Goal: Task Accomplishment & Management: Manage account settings

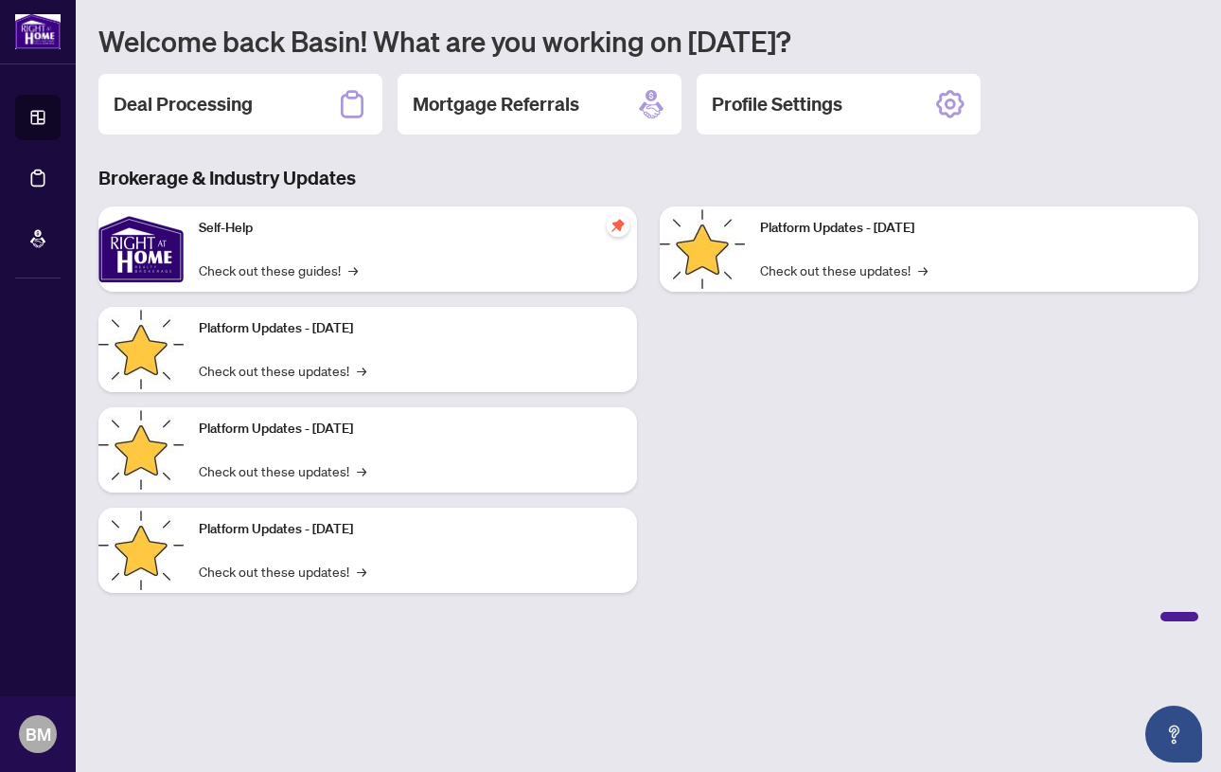
click at [215, 105] on h2 "Deal Processing" at bounding box center [183, 104] width 139 height 27
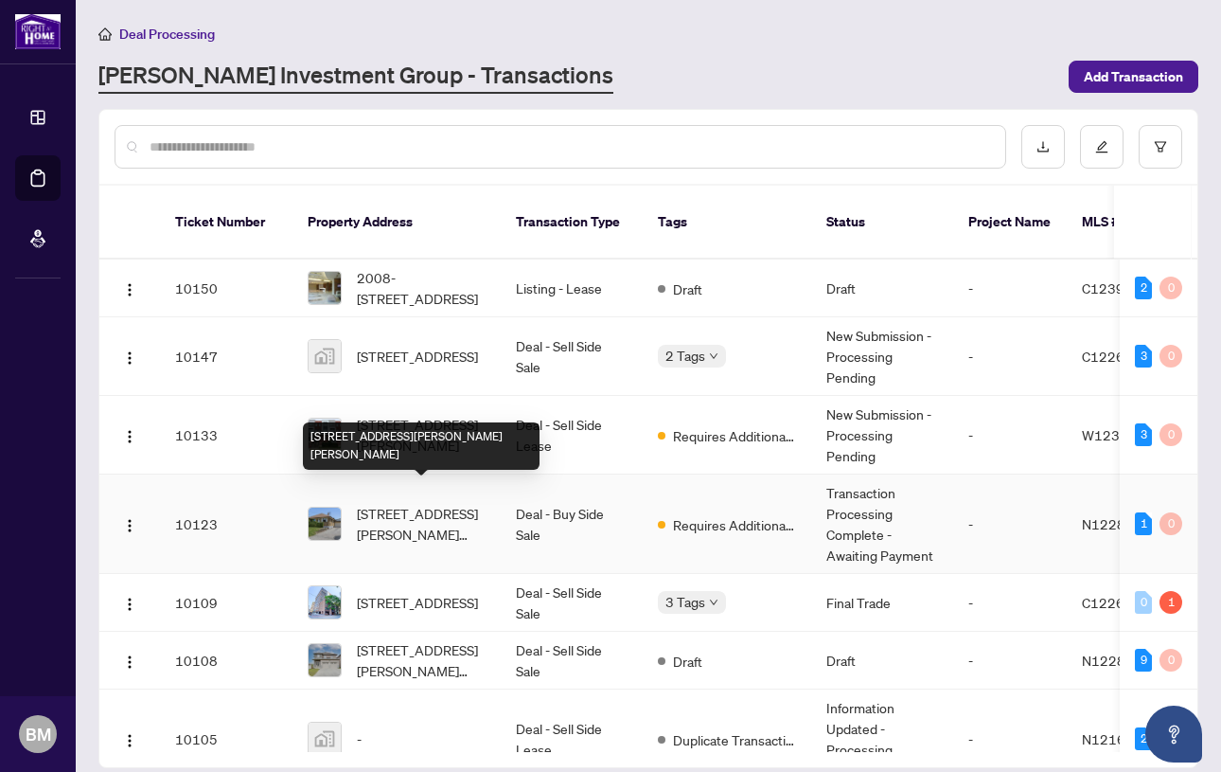
click at [419, 503] on span "[STREET_ADDRESS][PERSON_NAME][PERSON_NAME]" at bounding box center [421, 524] width 129 height 42
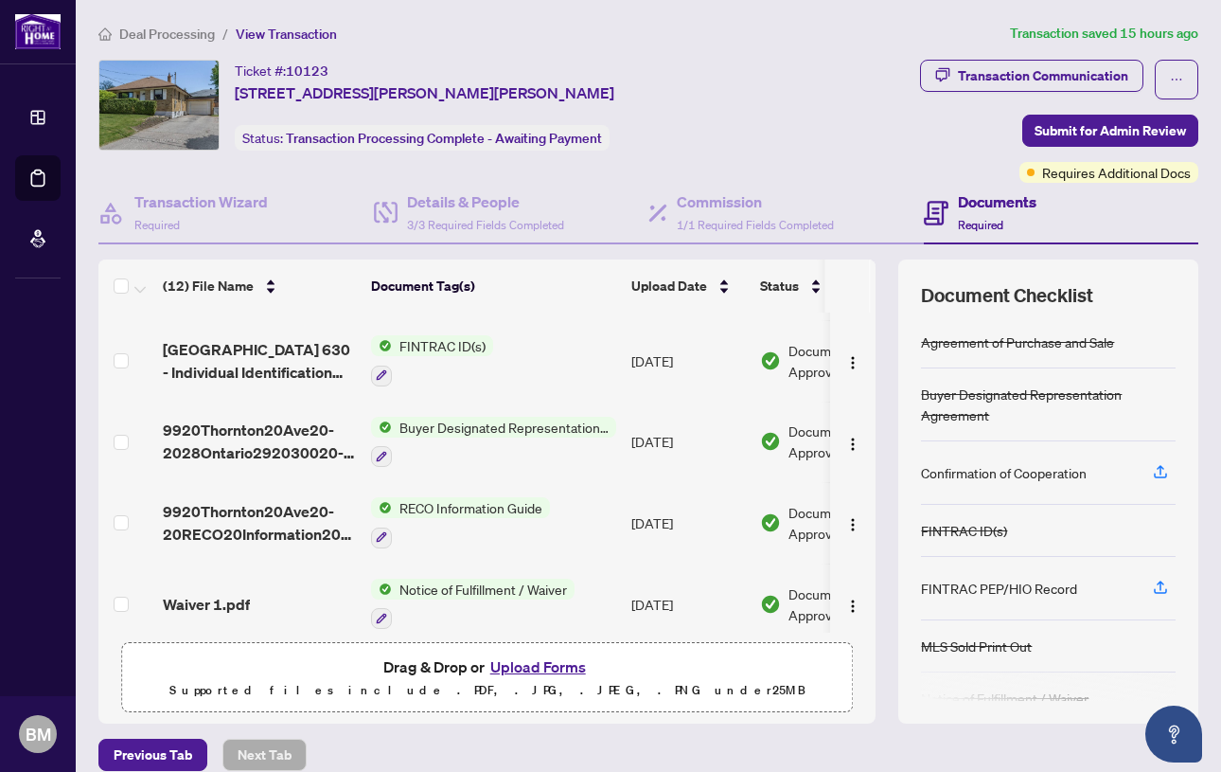
scroll to position [5, 0]
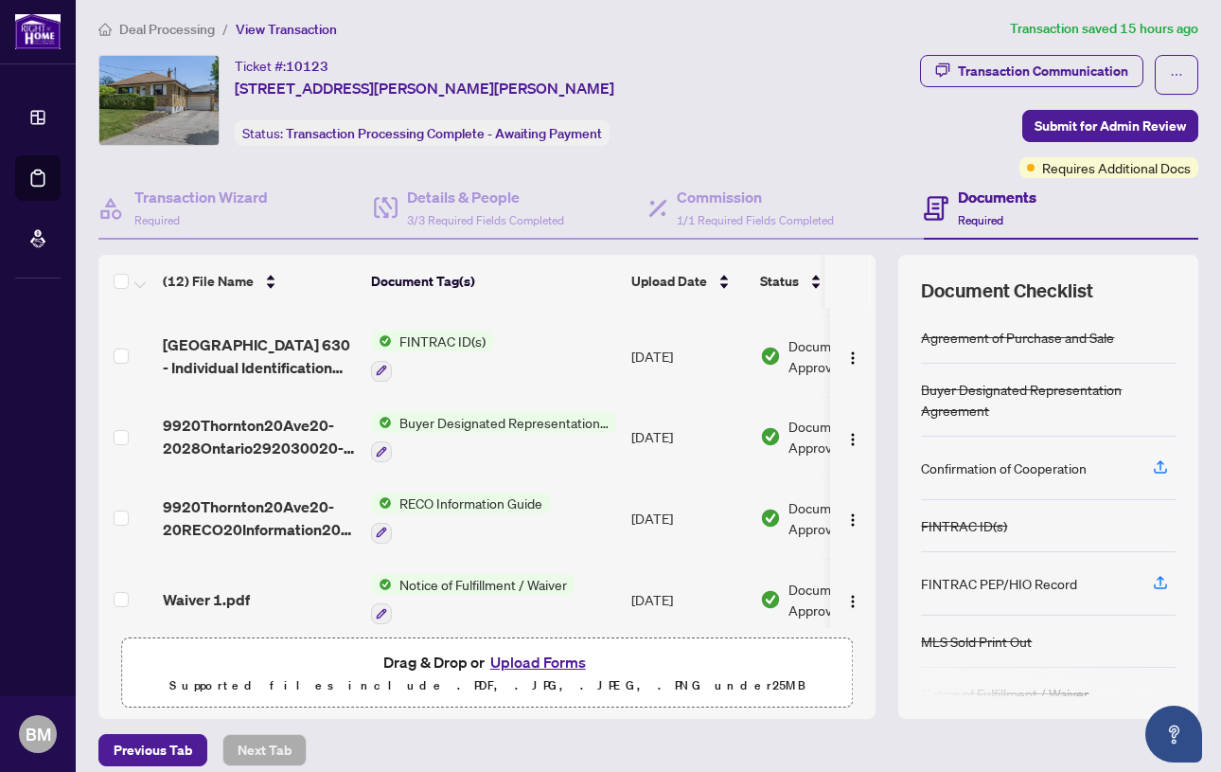
click at [526, 661] on button "Upload Forms" at bounding box center [538, 662] width 107 height 25
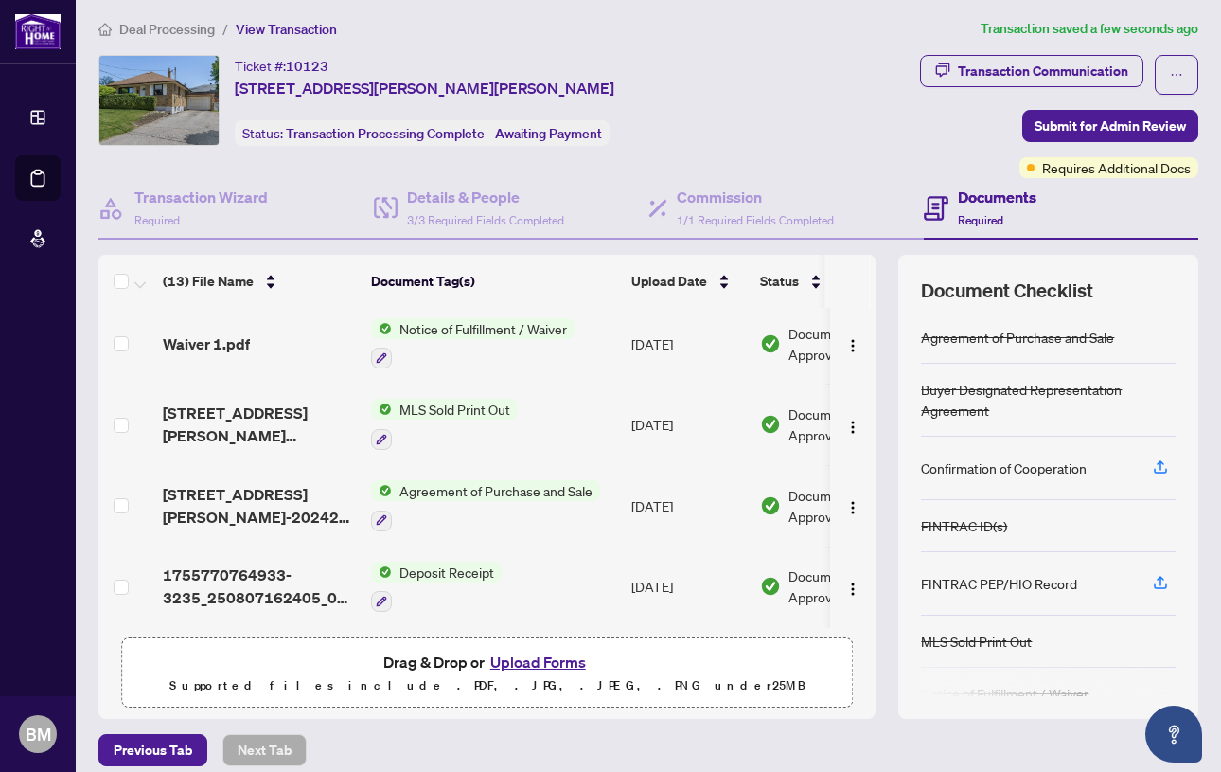
scroll to position [21, 0]
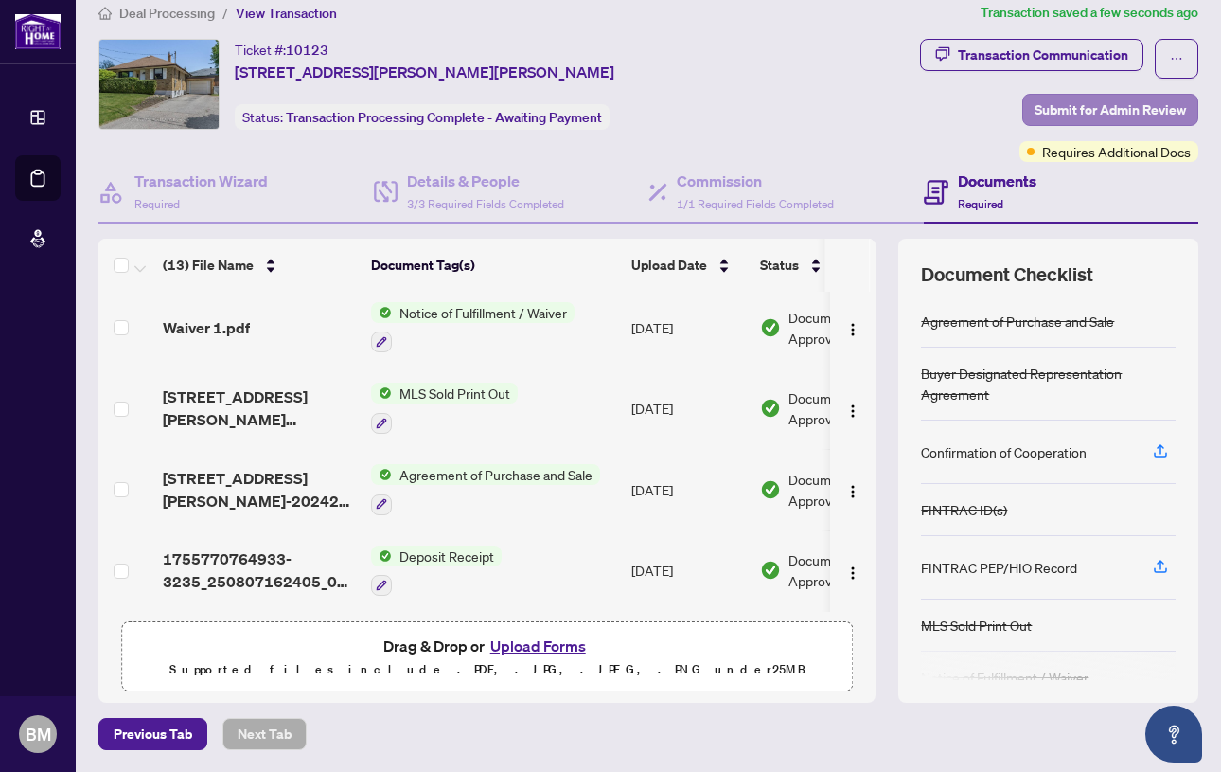
click at [1095, 105] on span "Submit for Admin Review" at bounding box center [1110, 110] width 151 height 30
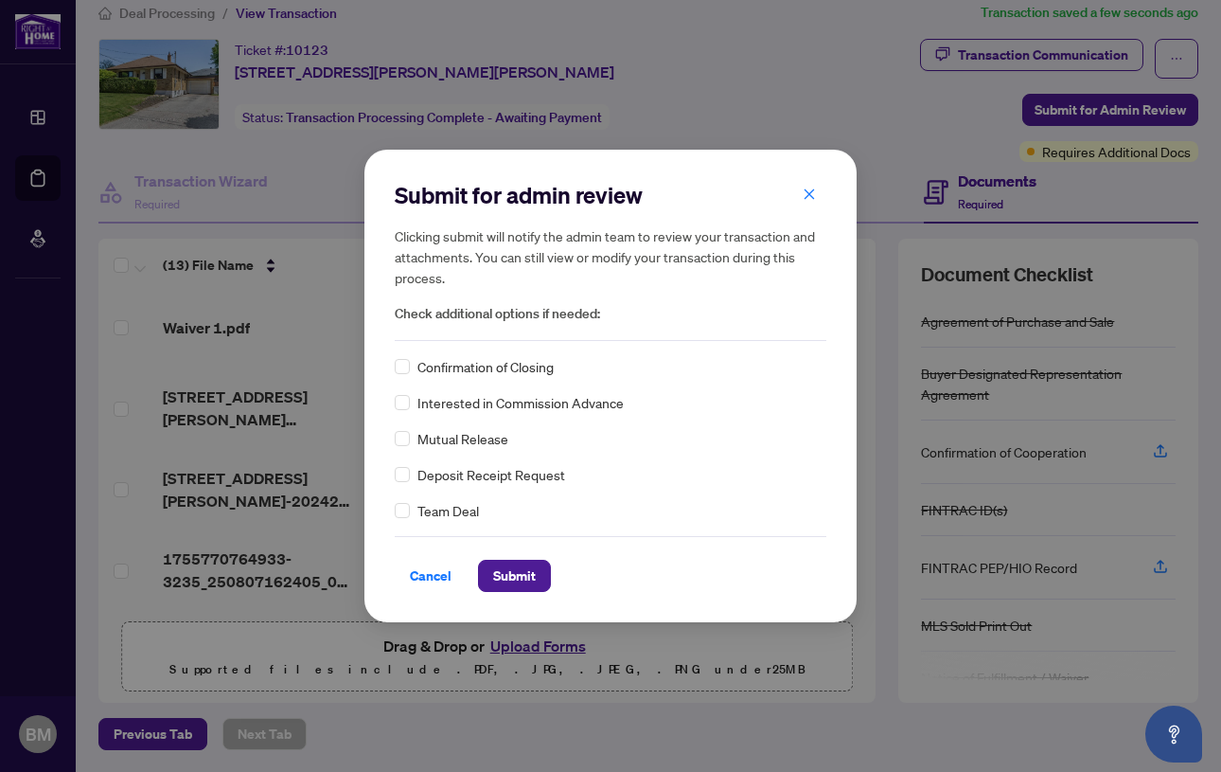
scroll to position [0, 0]
click at [433, 575] on span "Cancel" at bounding box center [431, 576] width 42 height 30
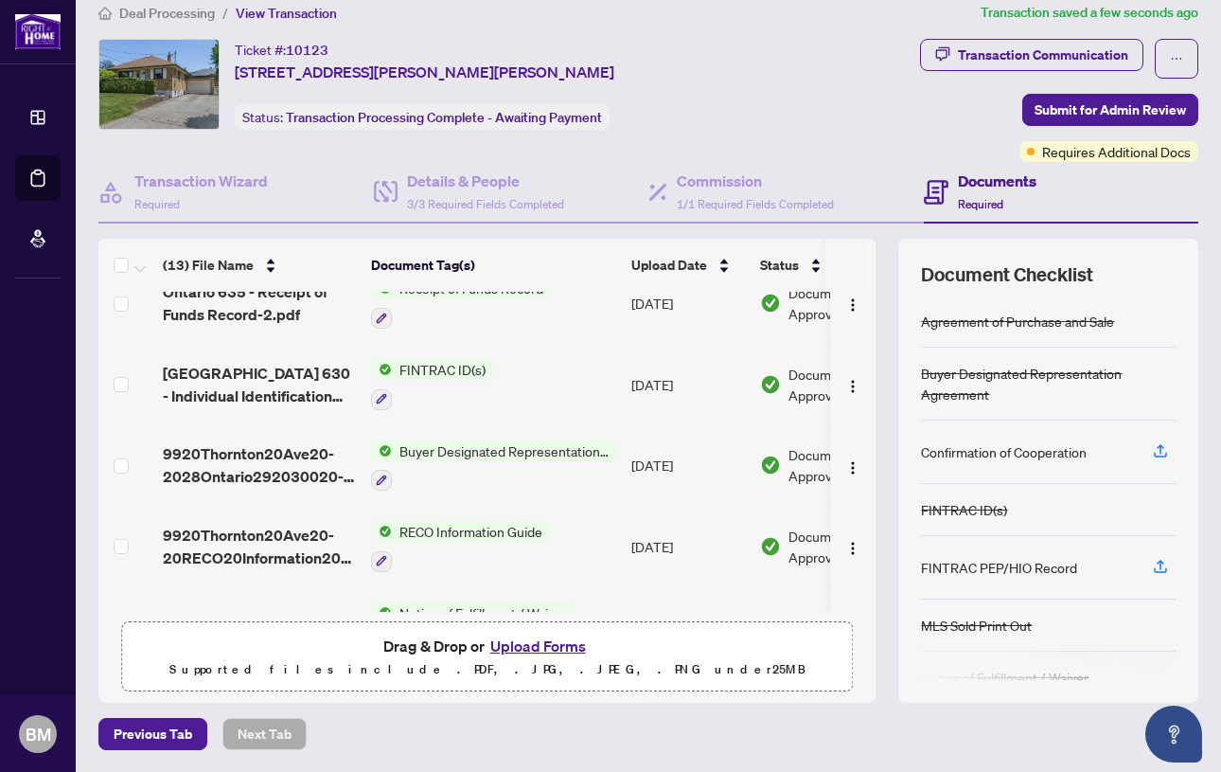
scroll to position [1, 0]
click at [522, 640] on button "Upload Forms" at bounding box center [538, 645] width 107 height 25
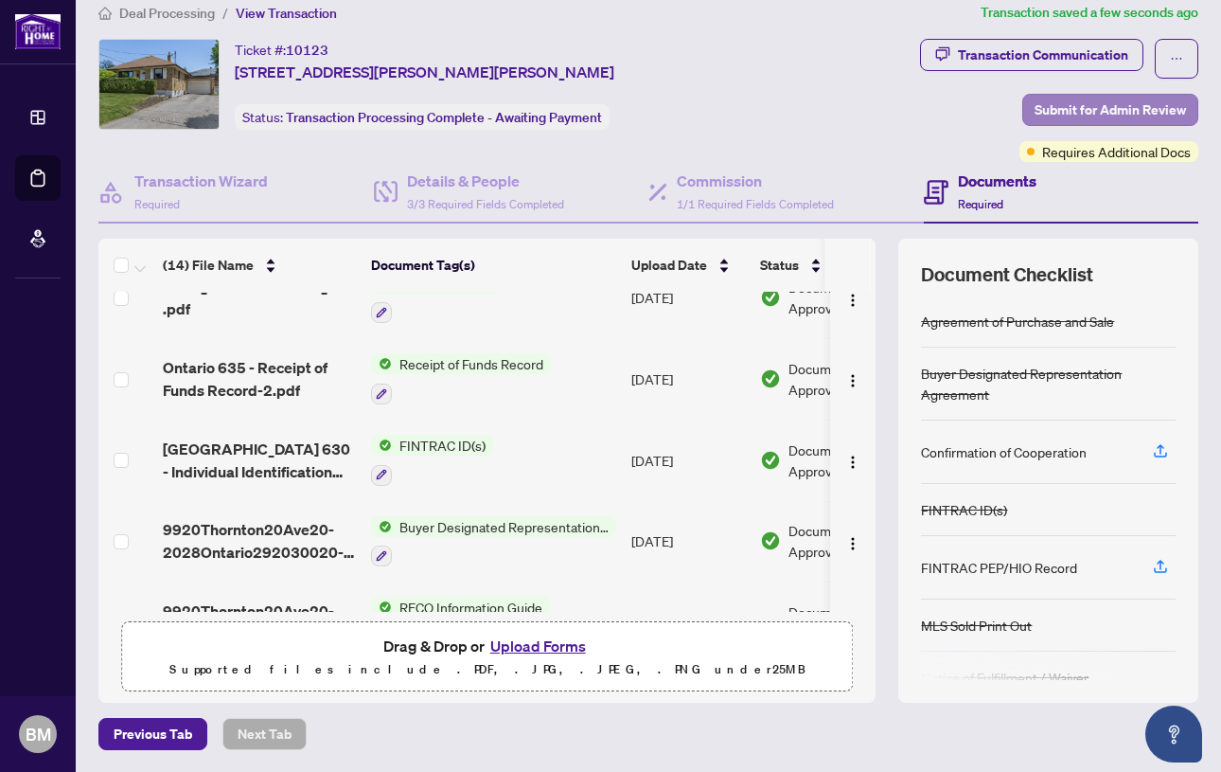
click at [1085, 103] on span "Submit for Admin Review" at bounding box center [1110, 110] width 151 height 30
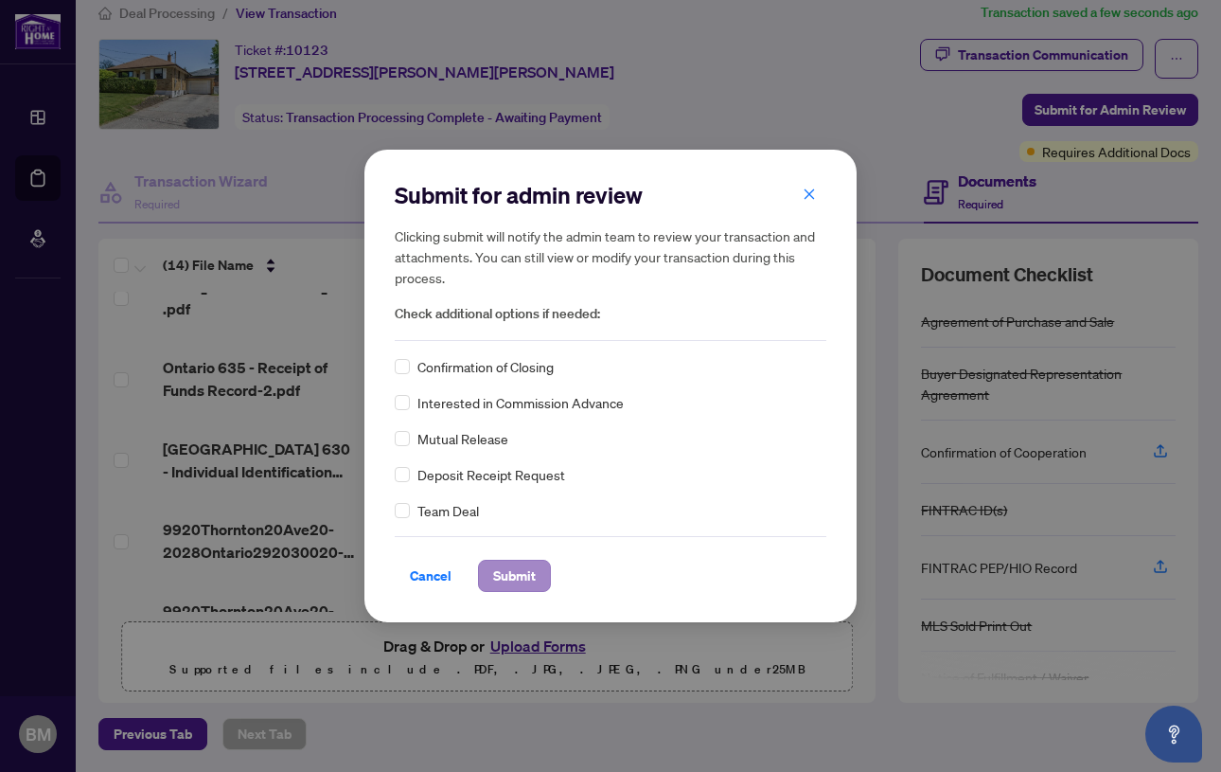
click at [519, 569] on span "Submit" at bounding box center [514, 576] width 43 height 30
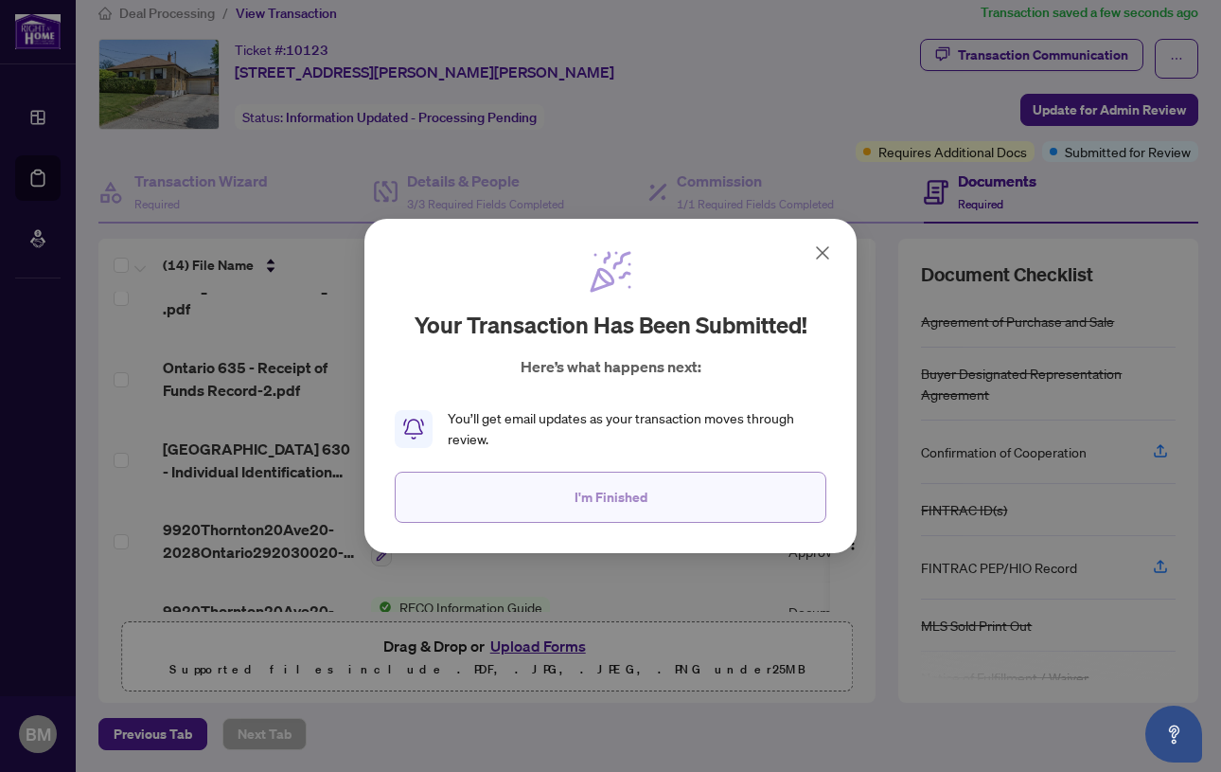
click at [617, 497] on span "I'm Finished" at bounding box center [611, 497] width 73 height 30
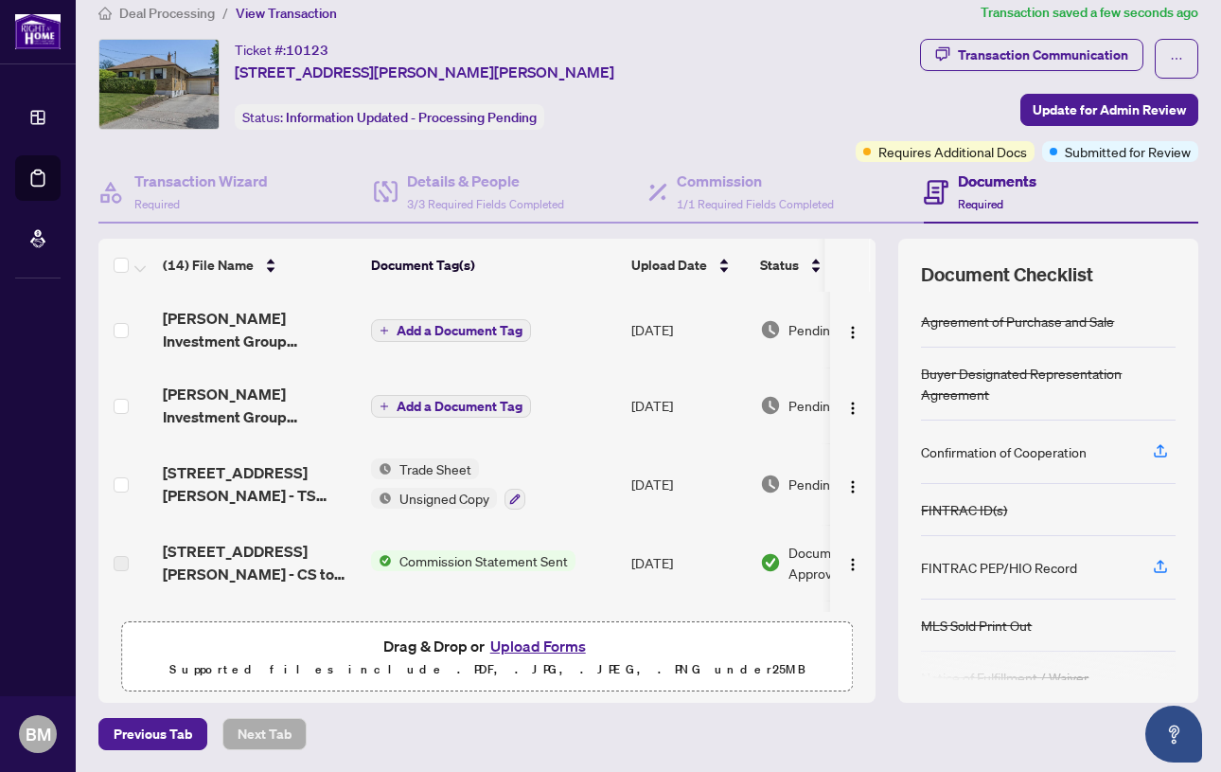
scroll to position [0, 0]
click at [846, 330] on img "button" at bounding box center [853, 332] width 15 height 15
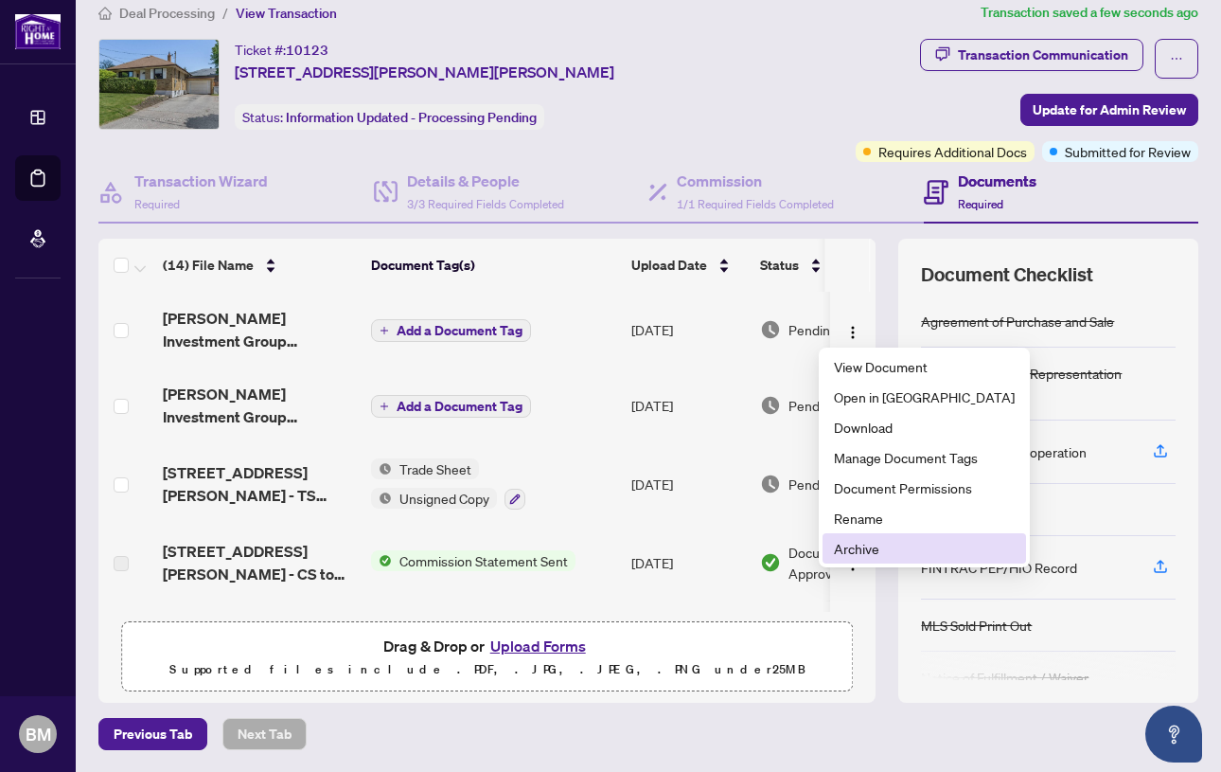
click at [860, 546] on span "Archive" at bounding box center [924, 548] width 181 height 21
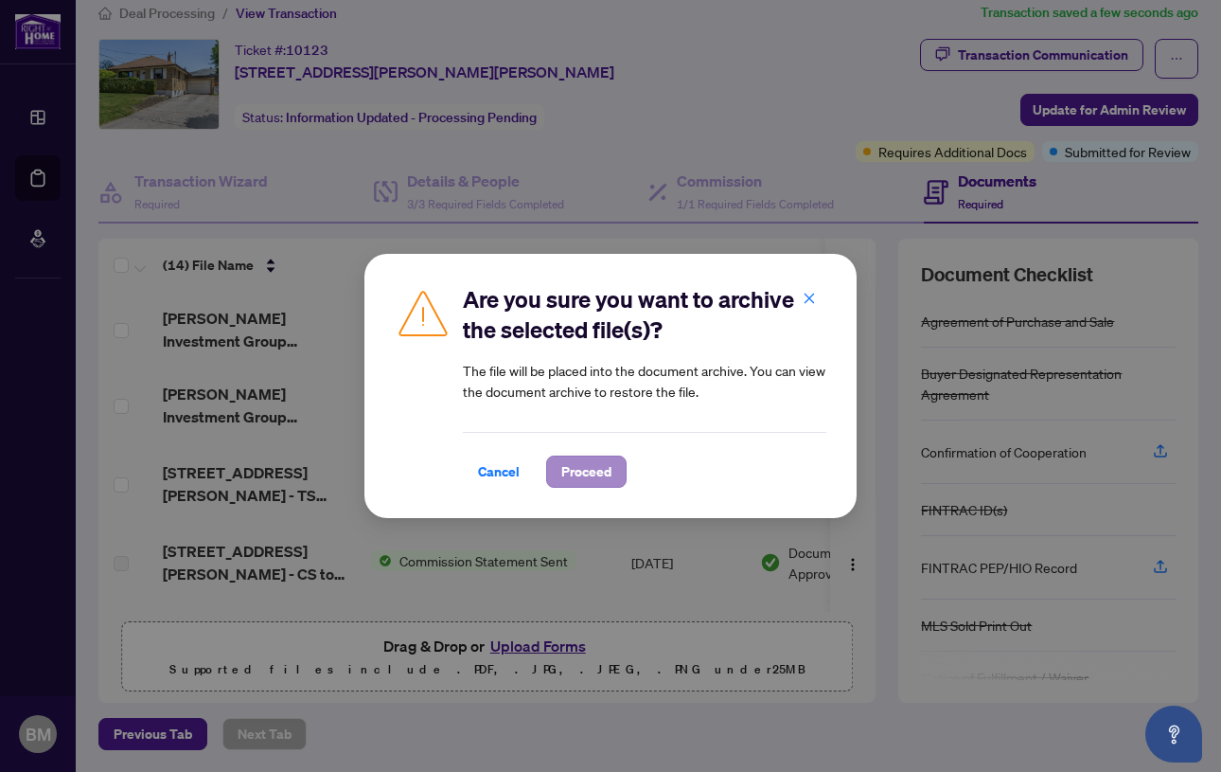
click at [588, 469] on span "Proceed" at bounding box center [586, 471] width 50 height 30
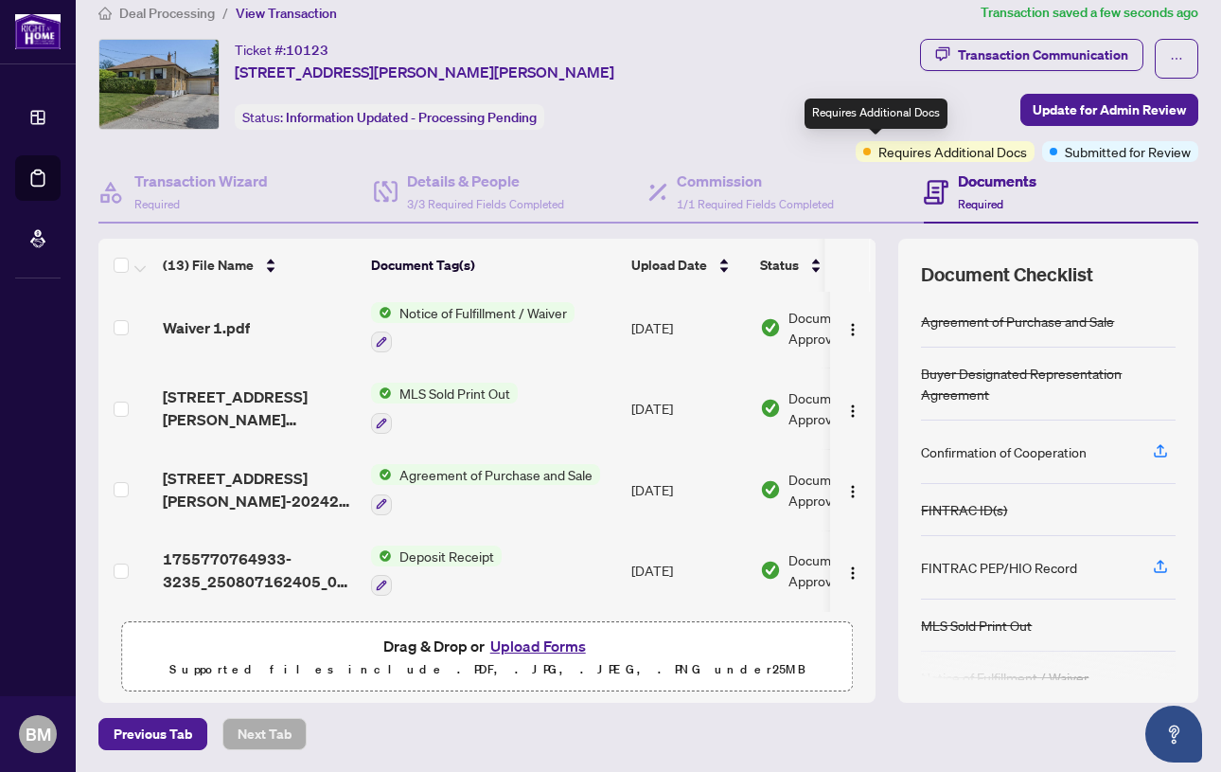
click at [881, 155] on span "Requires Additional Docs" at bounding box center [953, 151] width 149 height 21
